Goal: Obtain resource: Download file/media

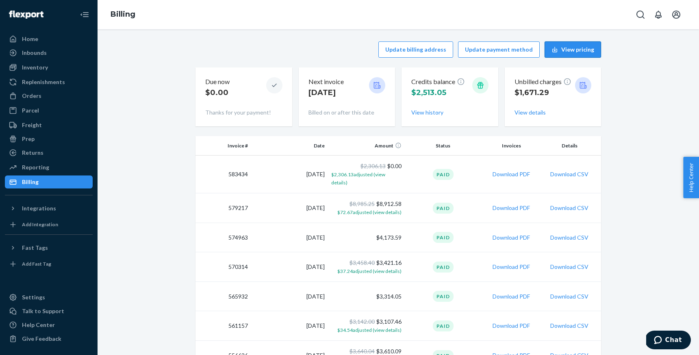
click at [570, 51] on button "View pricing" at bounding box center [573, 49] width 57 height 16
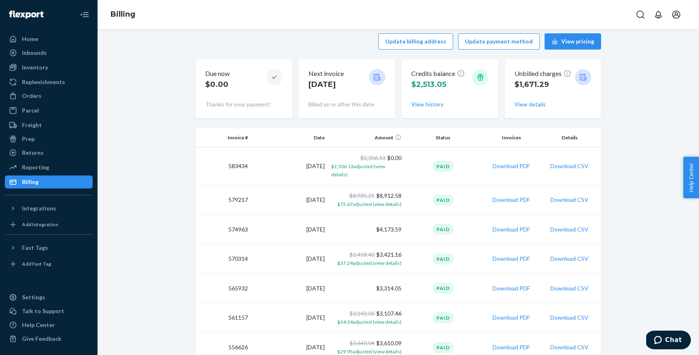
scroll to position [9, 0]
click at [513, 162] on button "Download PDF" at bounding box center [511, 165] width 37 height 8
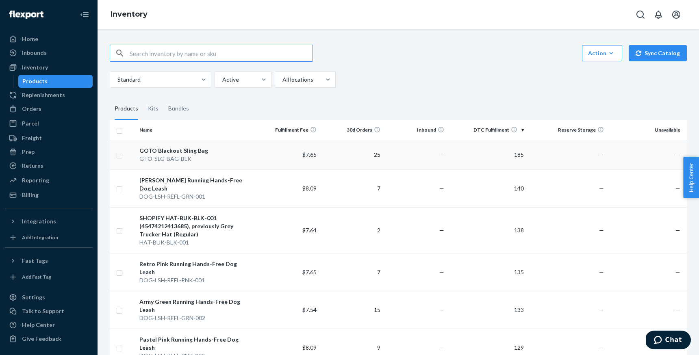
click at [171, 148] on div "GOTO Blackout Sling Bag" at bounding box center [195, 151] width 113 height 8
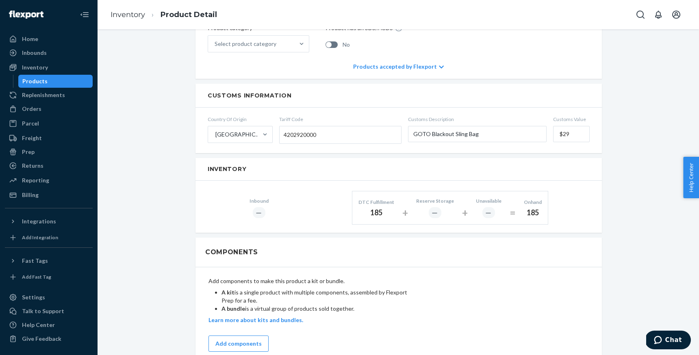
scroll to position [46, 0]
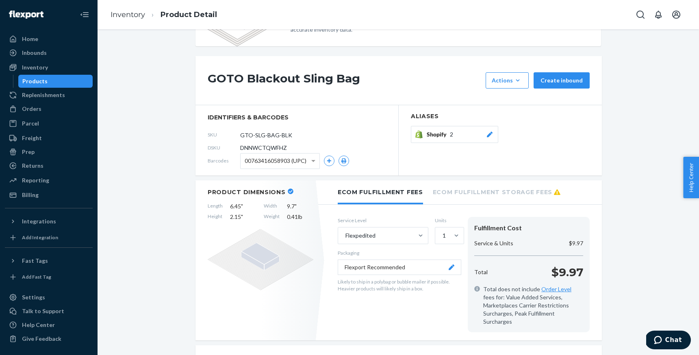
click at [464, 191] on li "Ecom Fulfillment Storage Fees" at bounding box center [497, 192] width 128 height 22
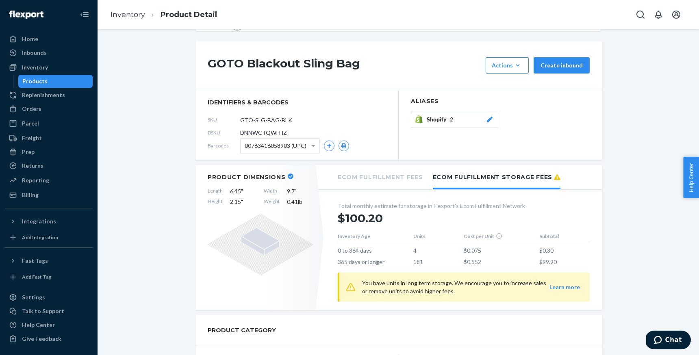
scroll to position [64, 0]
